Goal: Information Seeking & Learning: Learn about a topic

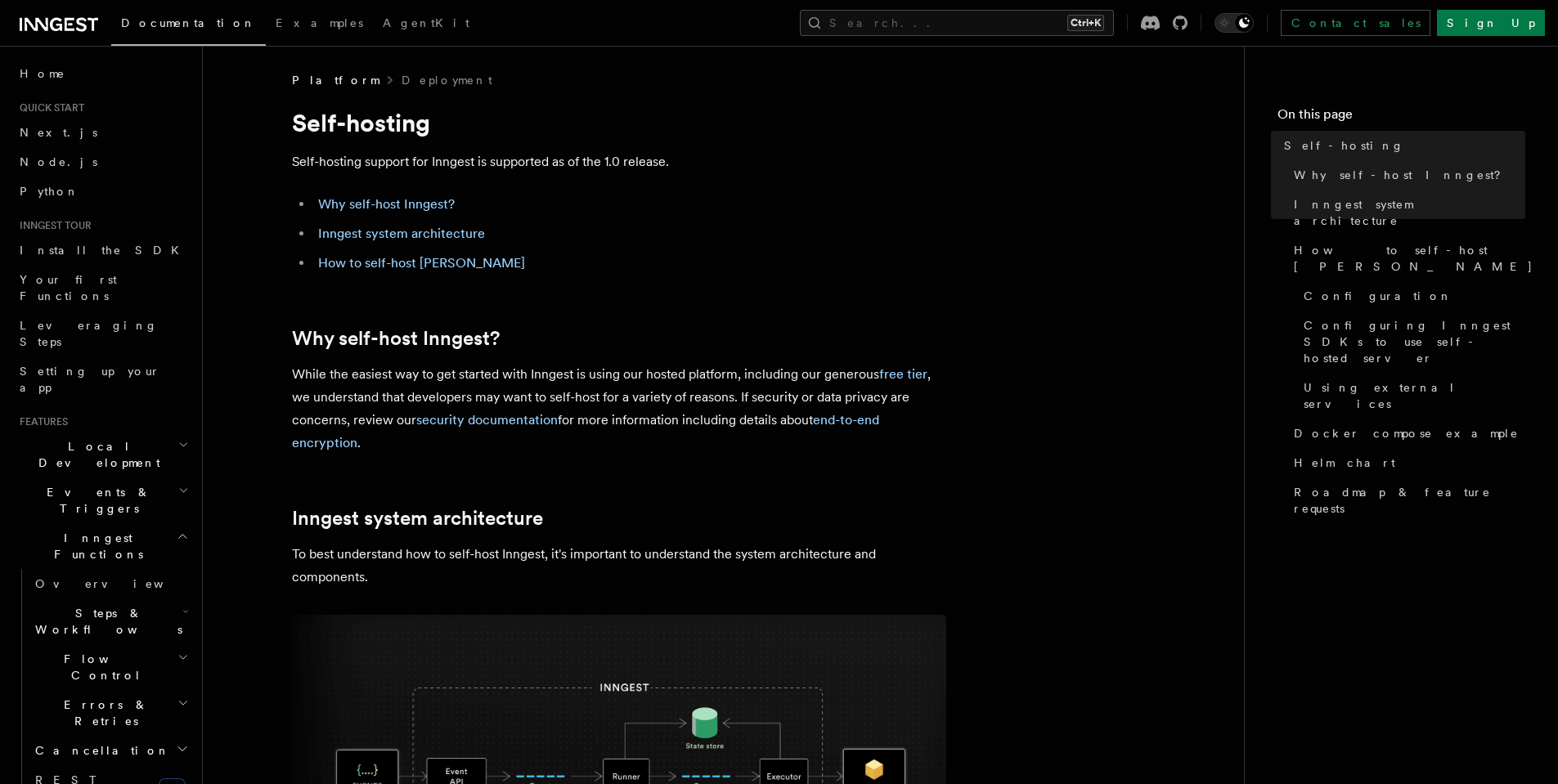
click at [518, 161] on p "Self-hosting support for Inngest is supported as of the 1.0 release." at bounding box center [619, 162] width 654 height 23
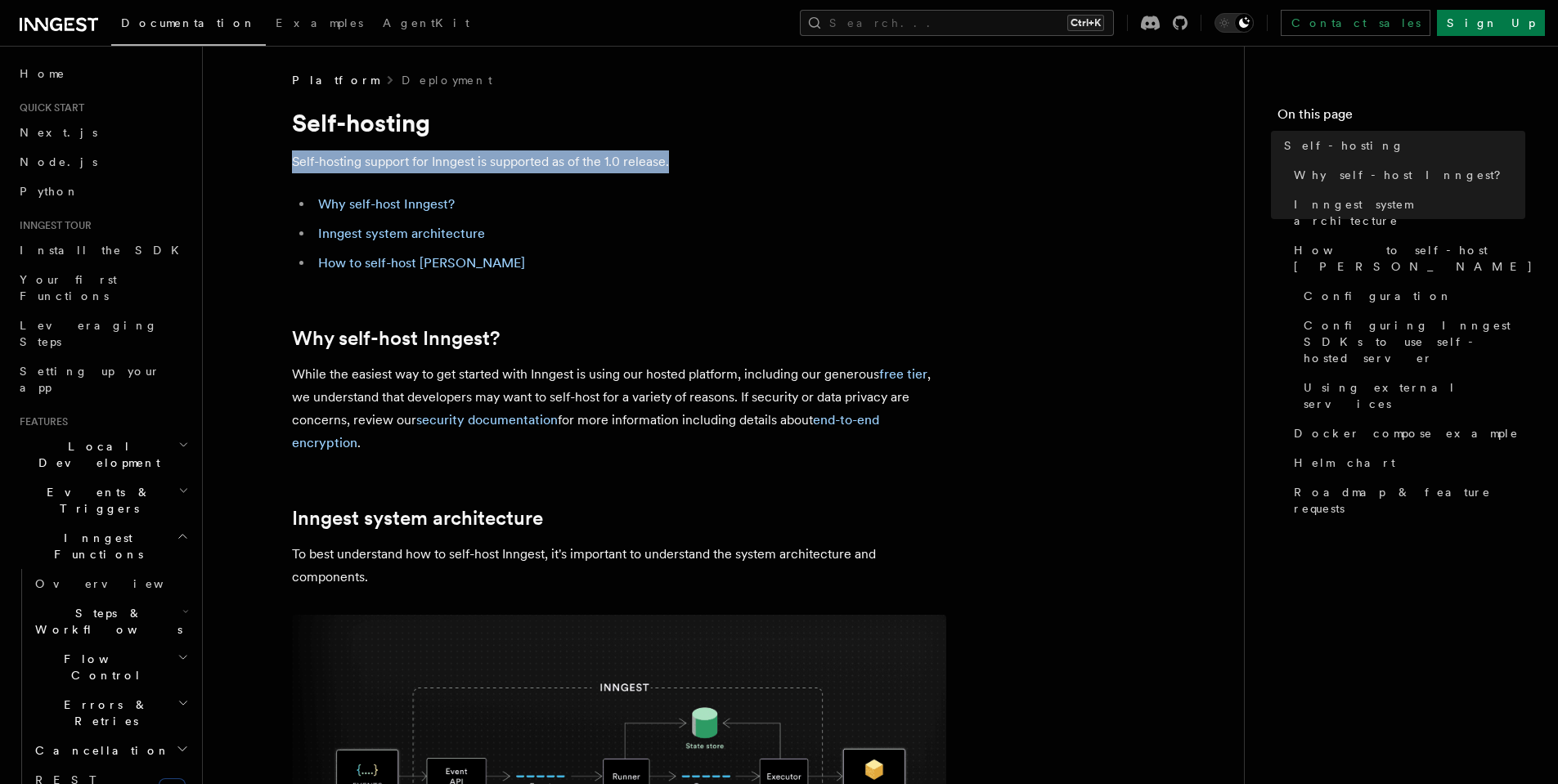
click at [518, 161] on p "Self-hosting support for Inngest is supported as of the 1.0 release." at bounding box center [619, 162] width 654 height 23
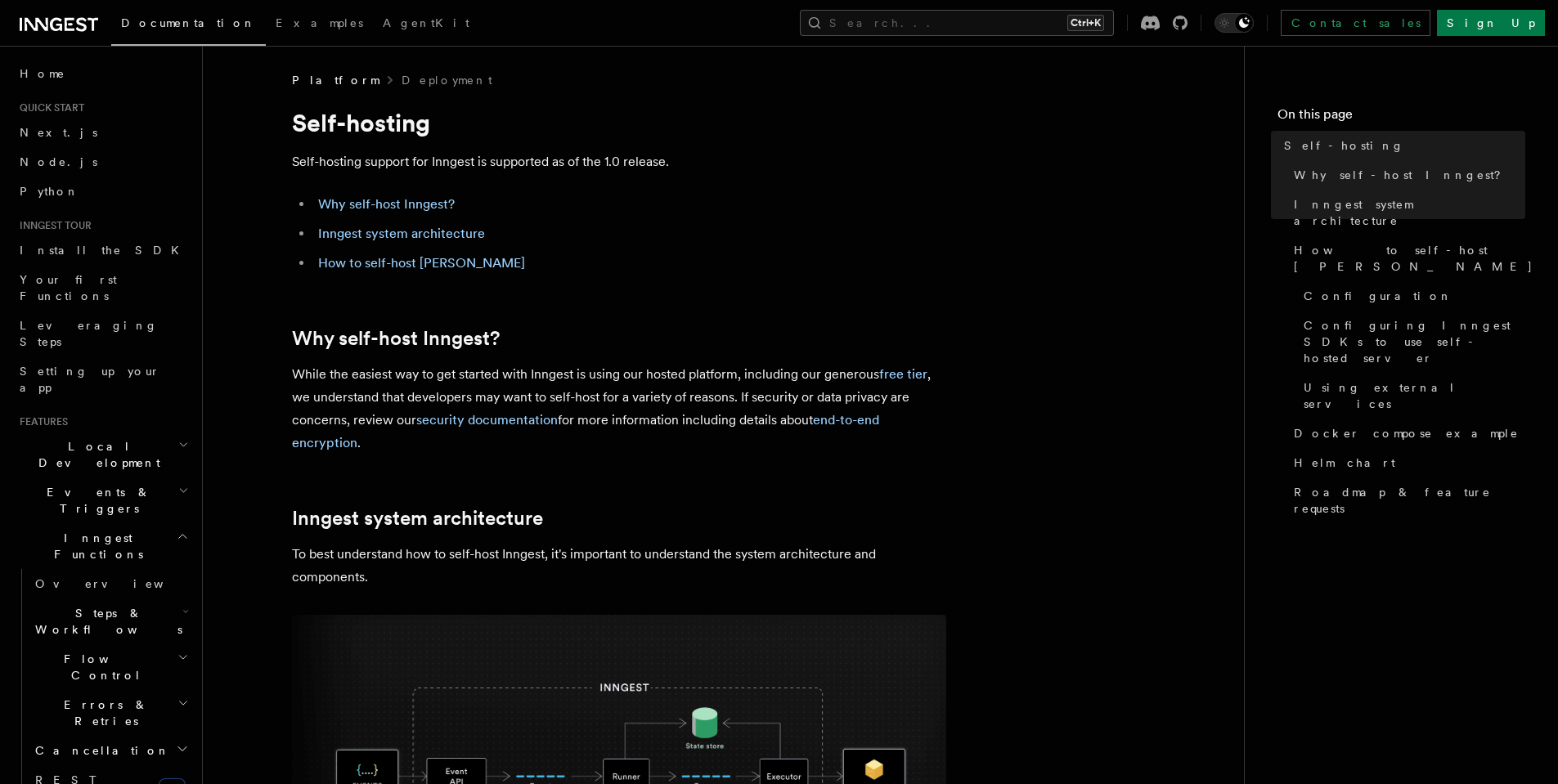
click at [561, 249] on ul "Why self-host Inngest? Inngest system architecture How to self-host Inngest" at bounding box center [619, 234] width 654 height 82
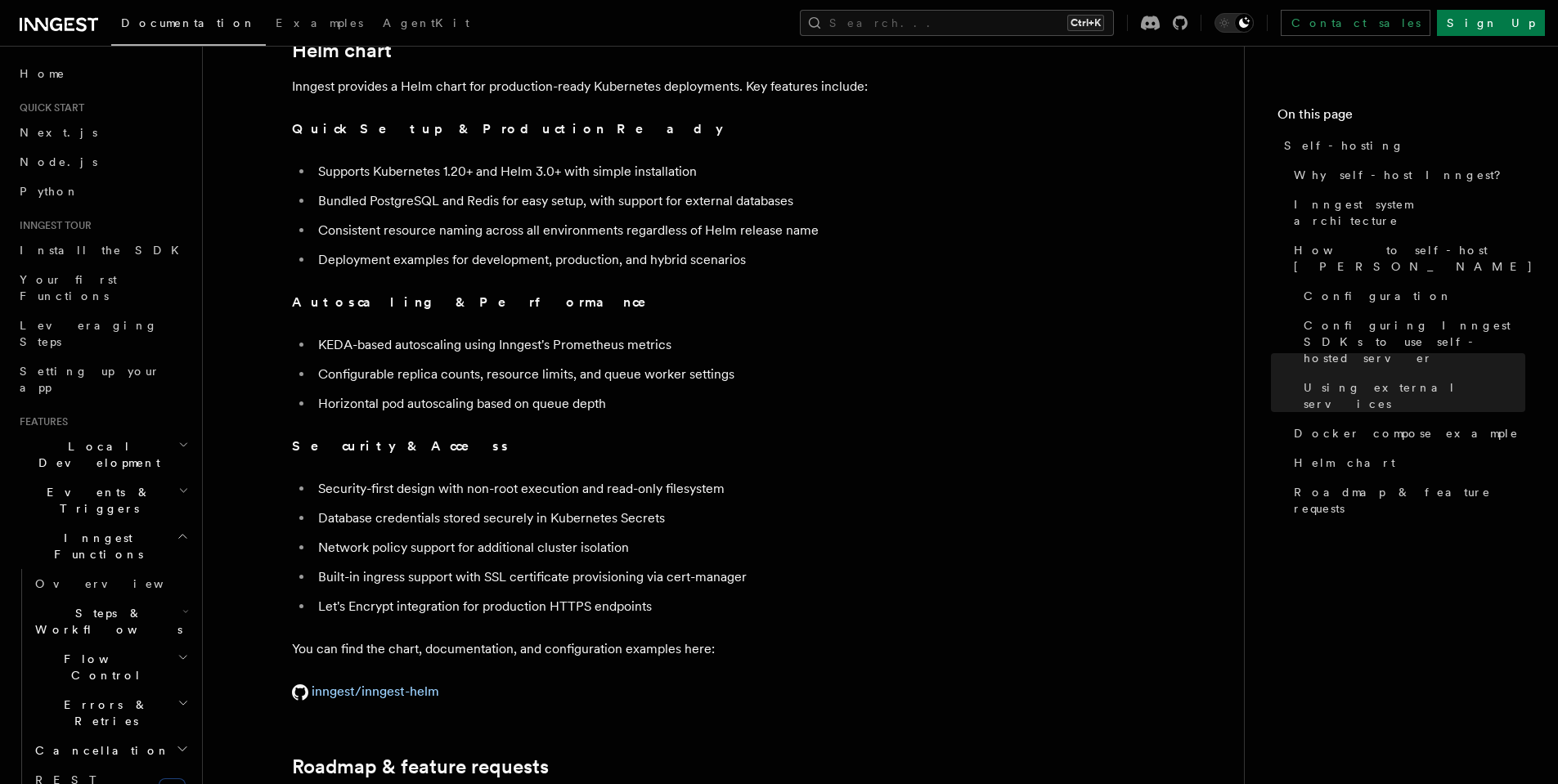
scroll to position [6241, 0]
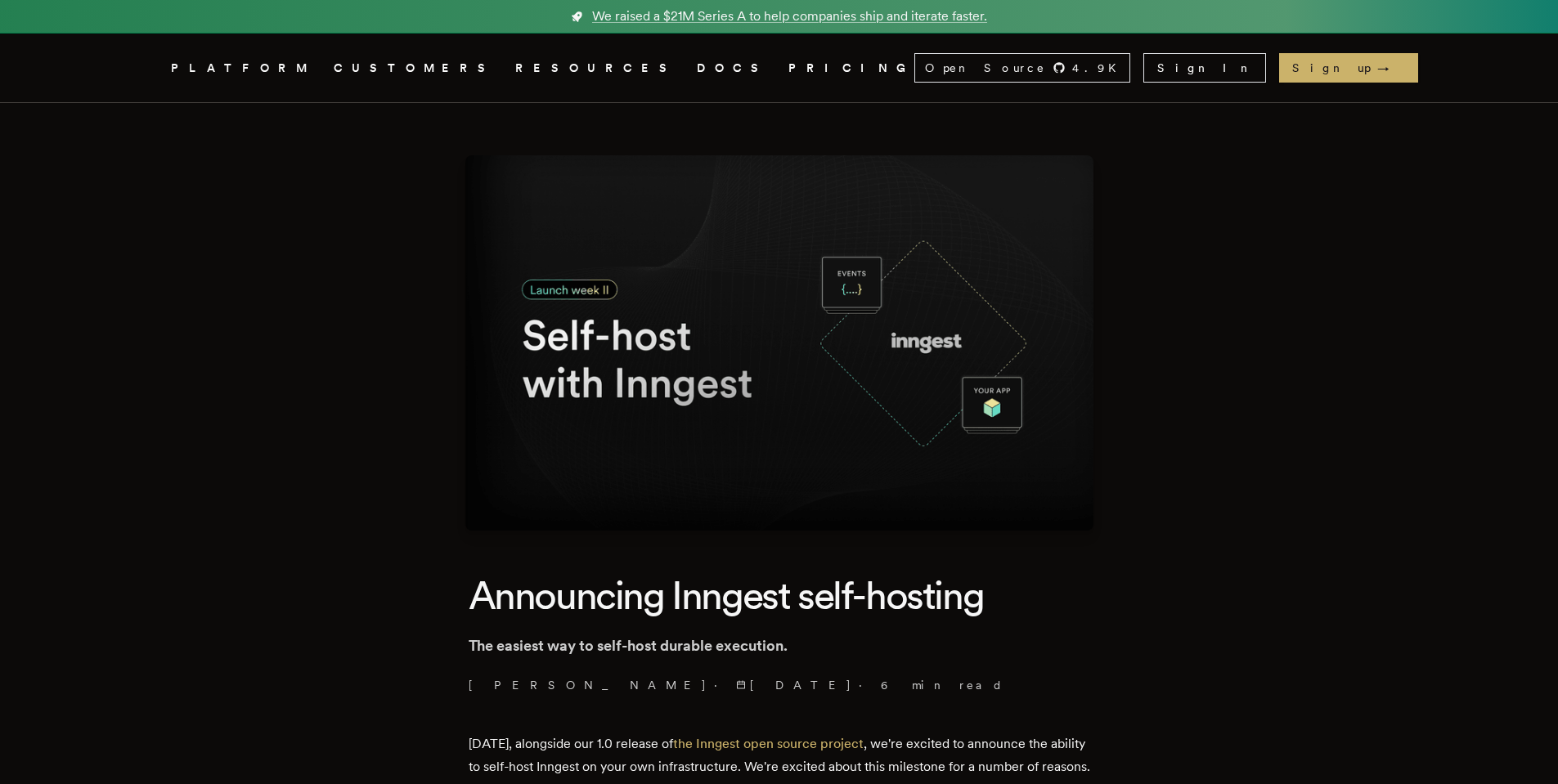
click at [789, 70] on link "PRICING" at bounding box center [852, 68] width 126 height 21
click at [728, 16] on span "We raised a $21M Series A to help companies ship and iterate faster." at bounding box center [789, 17] width 395 height 20
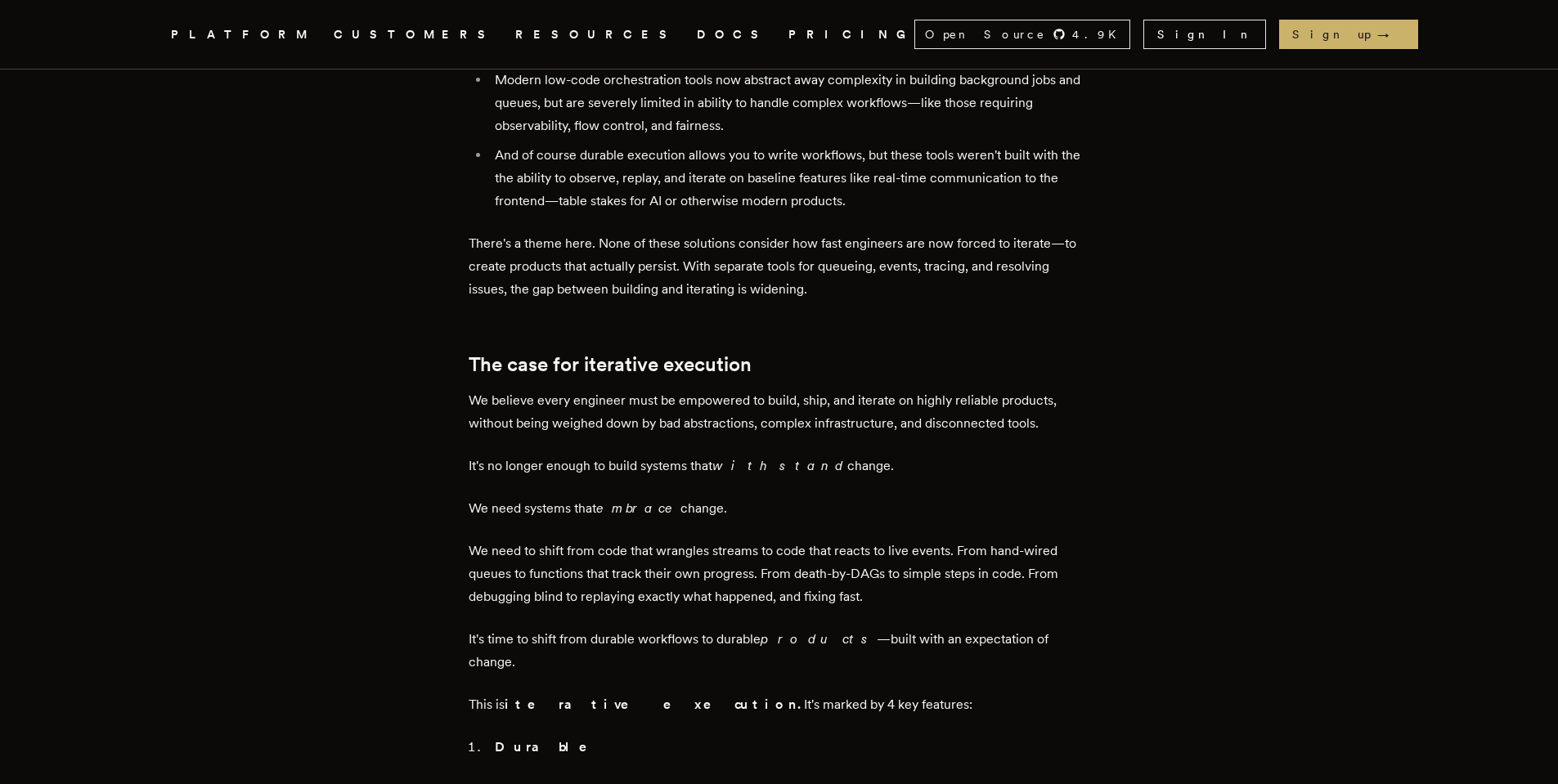
scroll to position [1390, 0]
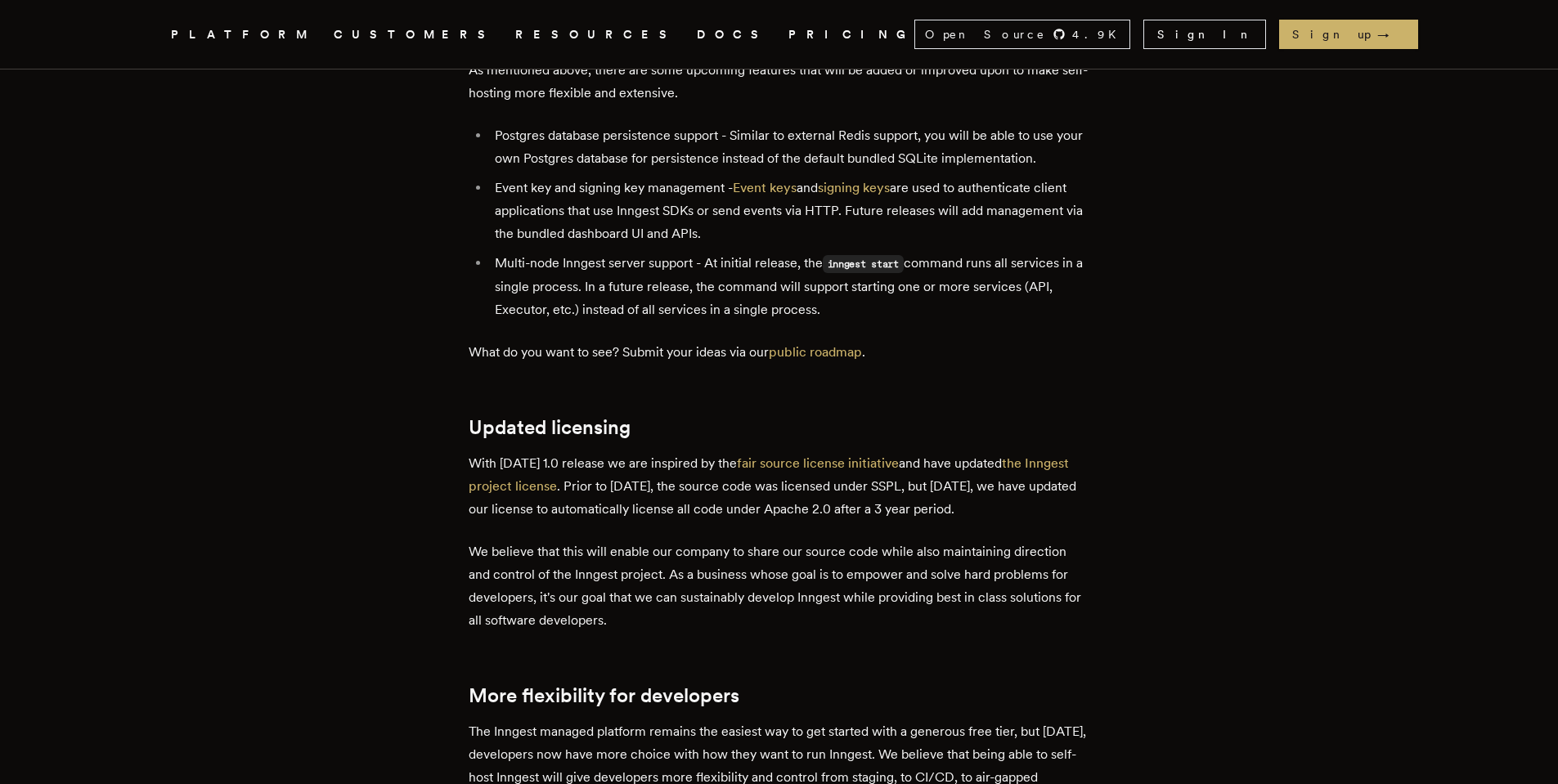
scroll to position [3269, 0]
